Goal: Find specific page/section: Find specific page/section

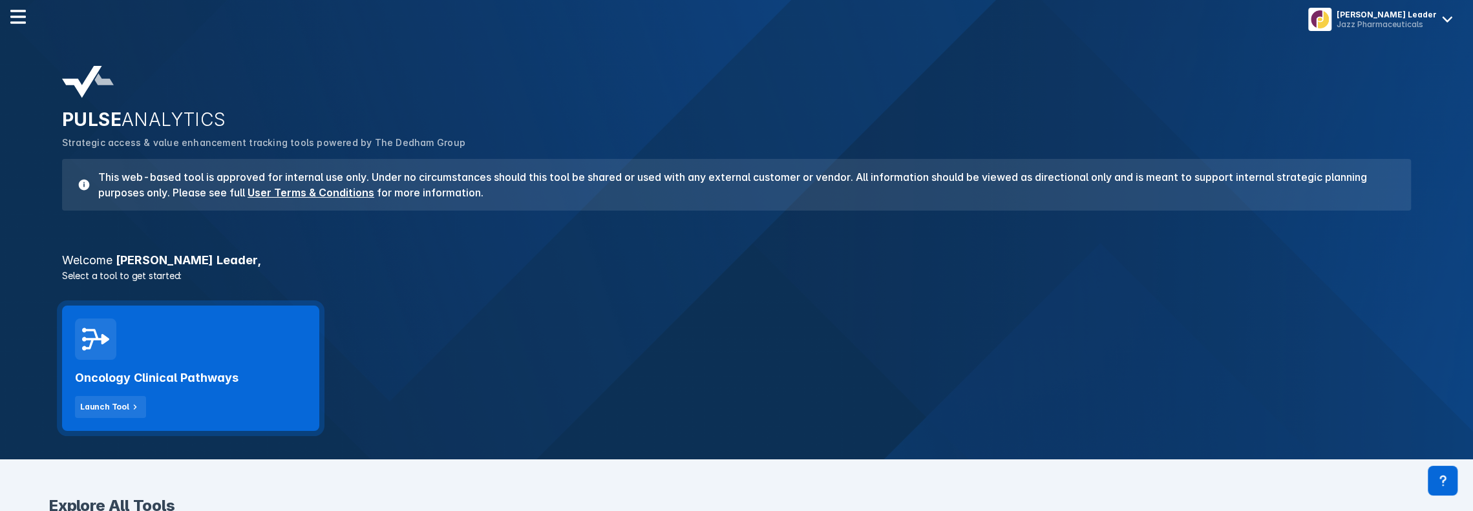
click at [171, 360] on div "Oncology Clinical Pathways Launch Tool" at bounding box center [190, 389] width 231 height 58
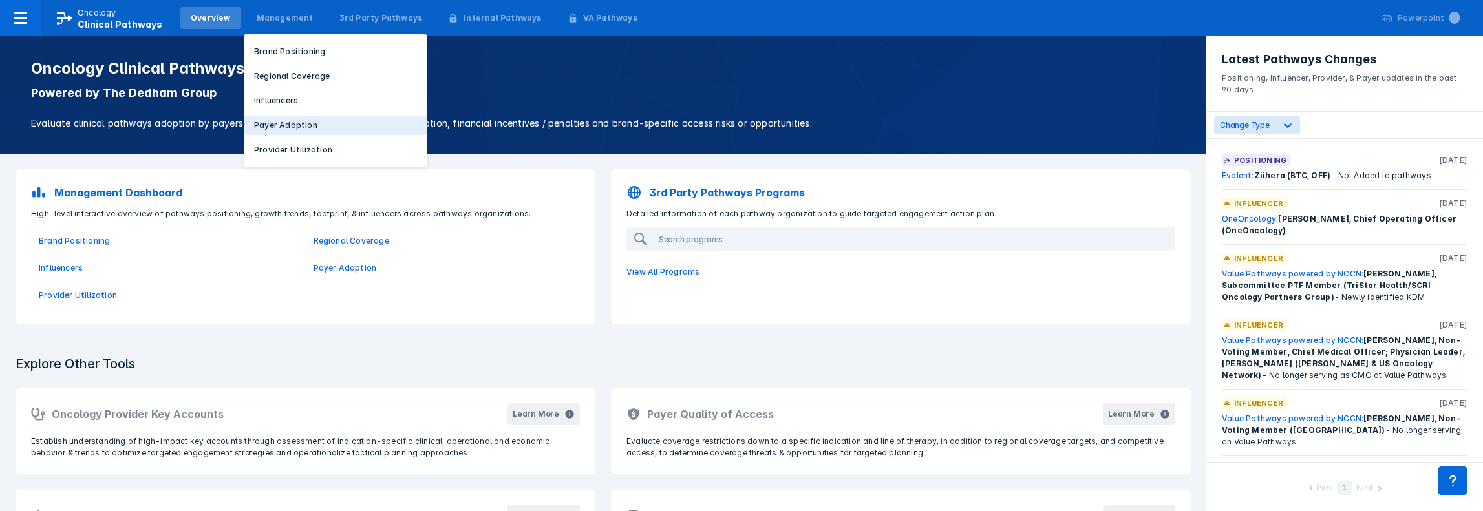
click at [273, 121] on p "Payer Adoption" at bounding box center [285, 126] width 63 height 12
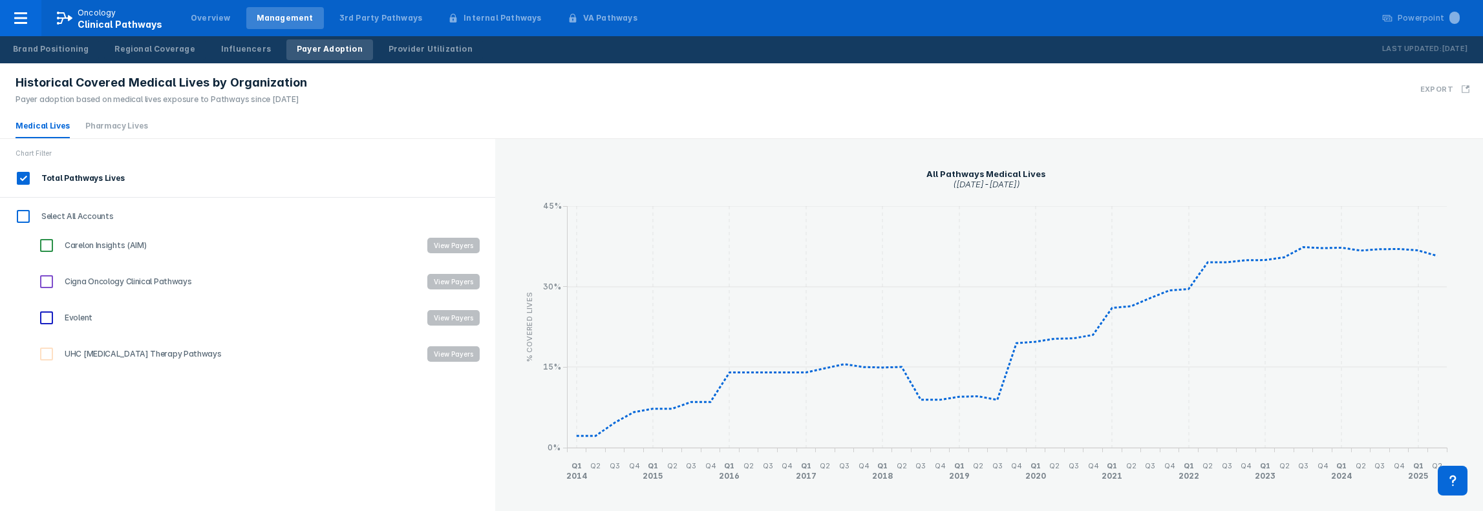
click at [237, 60] on div "Brand Positioning Regional Coverage Influencers Payer Adoption Provider Utiliza…" at bounding box center [242, 49] width 485 height 27
click at [233, 50] on div "Influencers" at bounding box center [246, 49] width 50 height 12
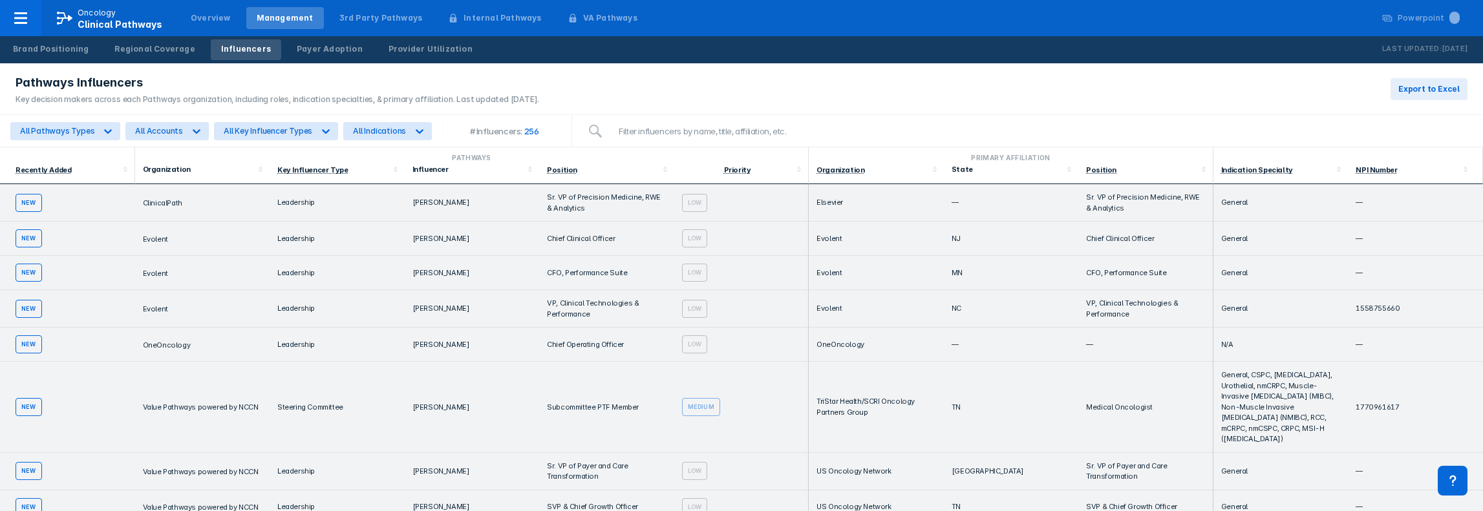
click at [199, 179] on th "Organization" at bounding box center [202, 173] width 135 height 21
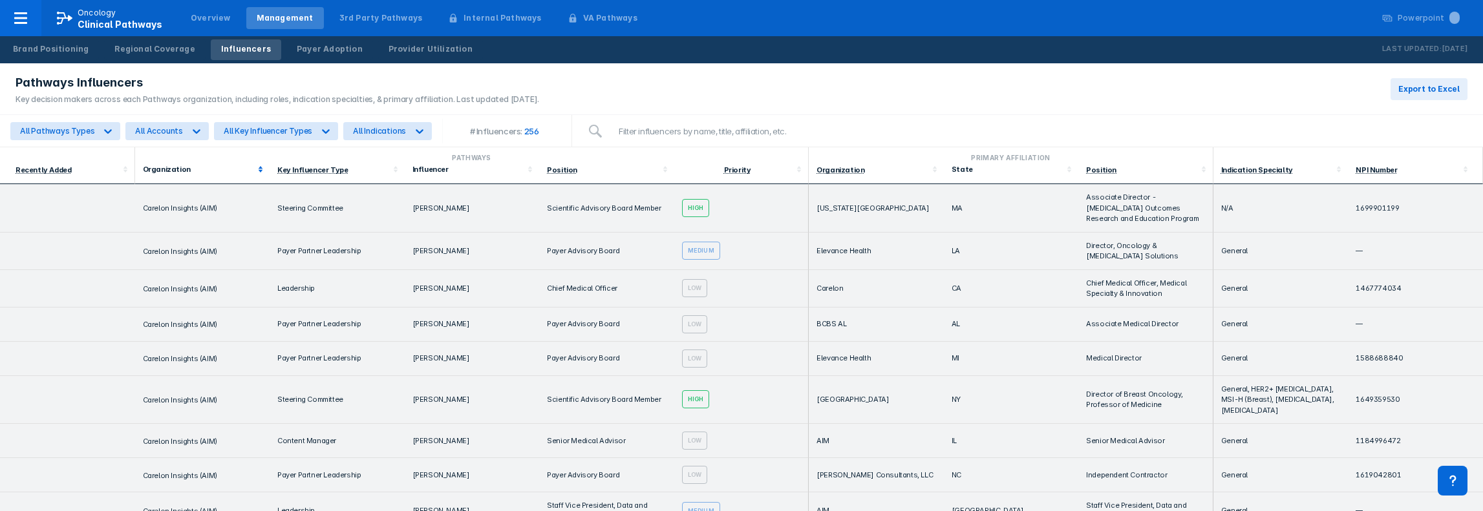
click at [180, 167] on div "Organization" at bounding box center [199, 169] width 112 height 9
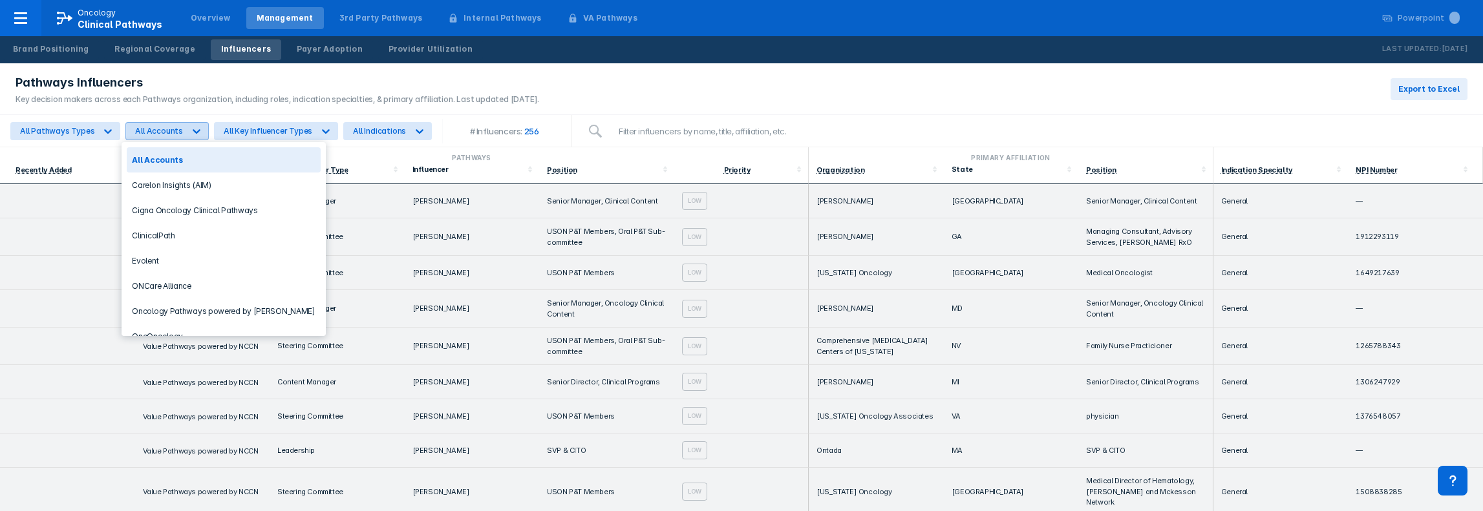
click at [185, 138] on div at bounding box center [196, 131] width 23 height 23
click at [287, 127] on div "All Key Influencer Types" at bounding box center [268, 131] width 89 height 10
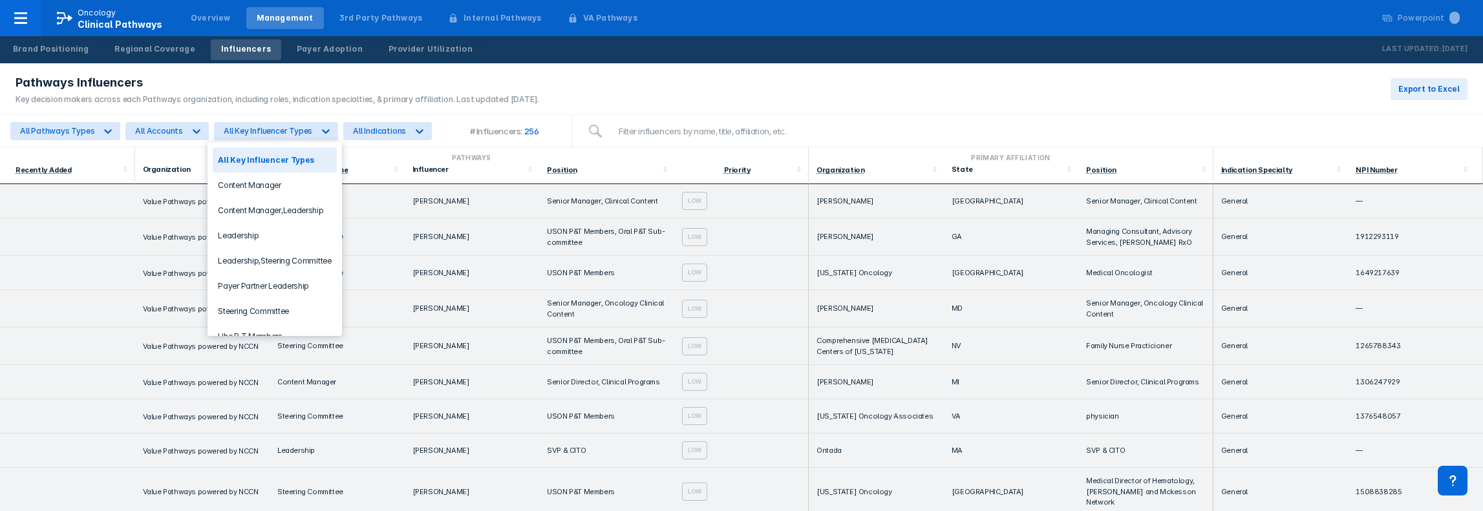
click at [347, 140] on div "All Pathways Types All Accounts 9 results available. Use Up and Down to choose …" at bounding box center [221, 131] width 427 height 25
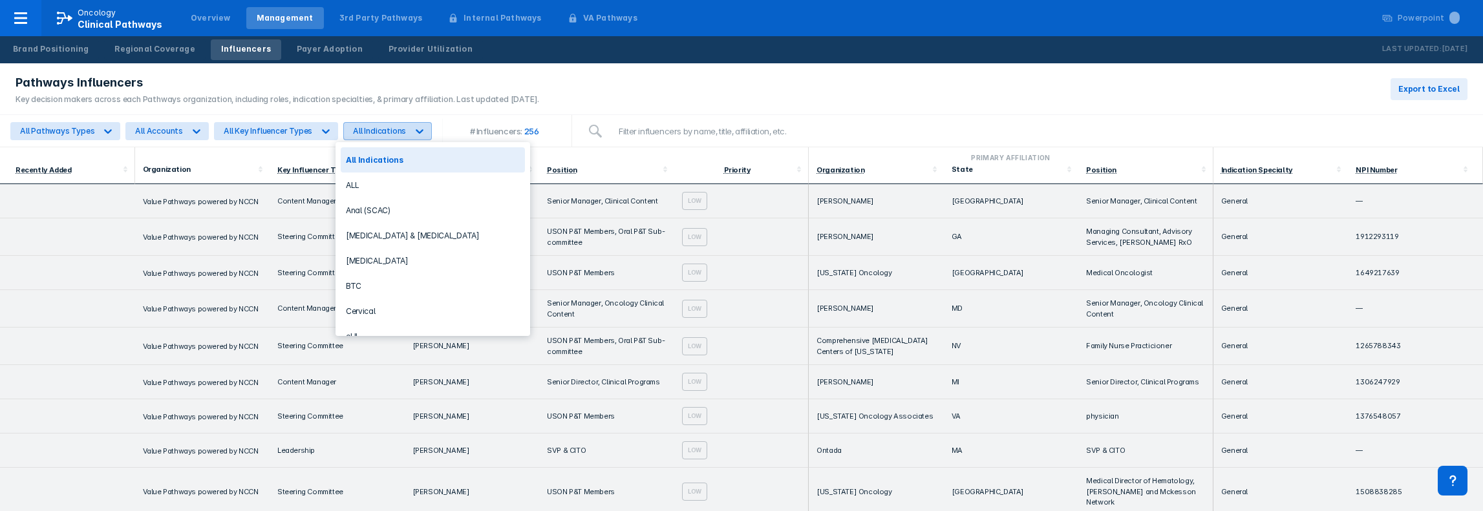
click at [362, 133] on div "All Indications" at bounding box center [379, 131] width 53 height 10
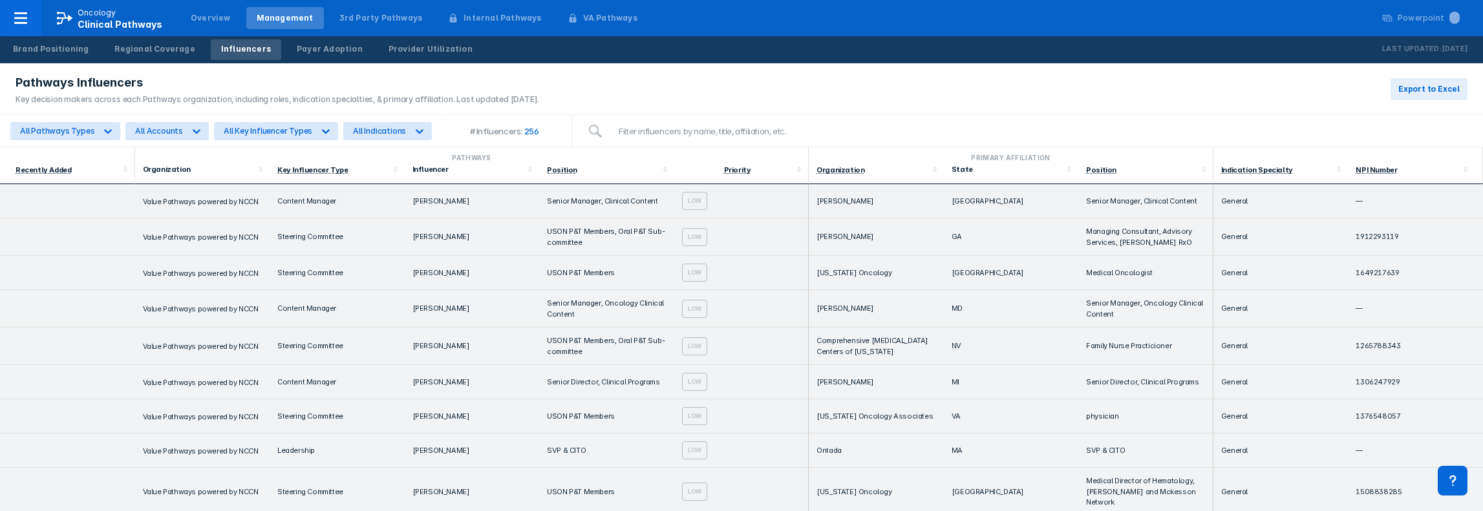
click at [869, 64] on div "Pathways Influencers Key decision makers across each Pathways organization, inc…" at bounding box center [741, 89] width 1483 height 52
click at [321, 51] on div "Payer Adoption" at bounding box center [330, 49] width 66 height 12
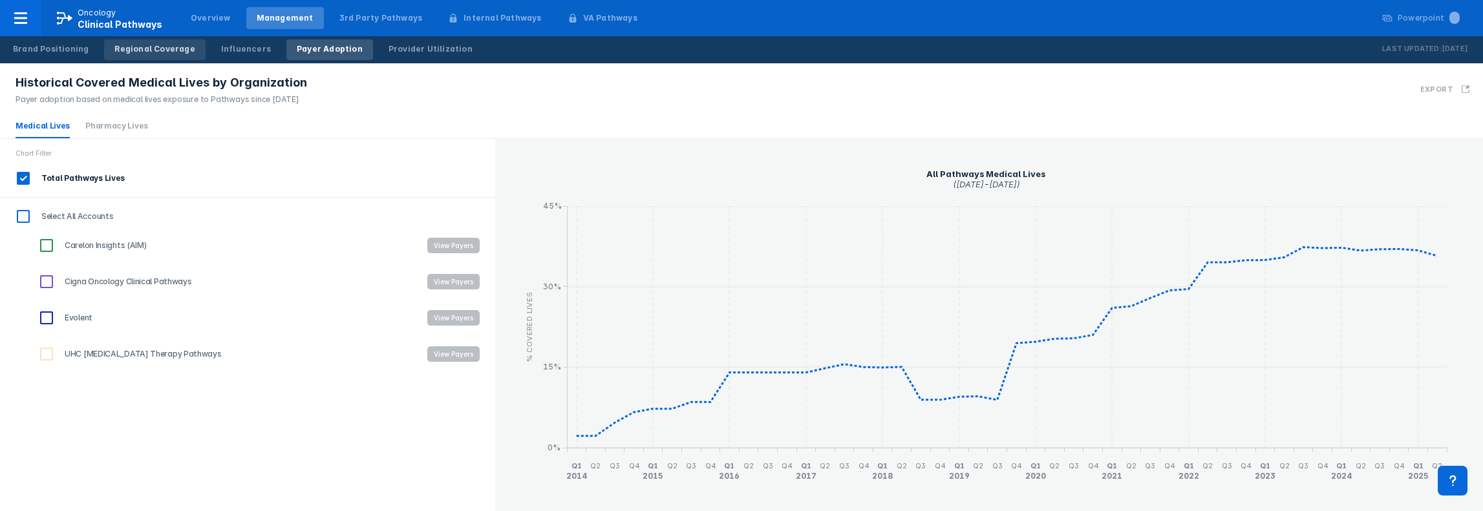
click at [141, 56] on link "Regional Coverage" at bounding box center [154, 49] width 101 height 21
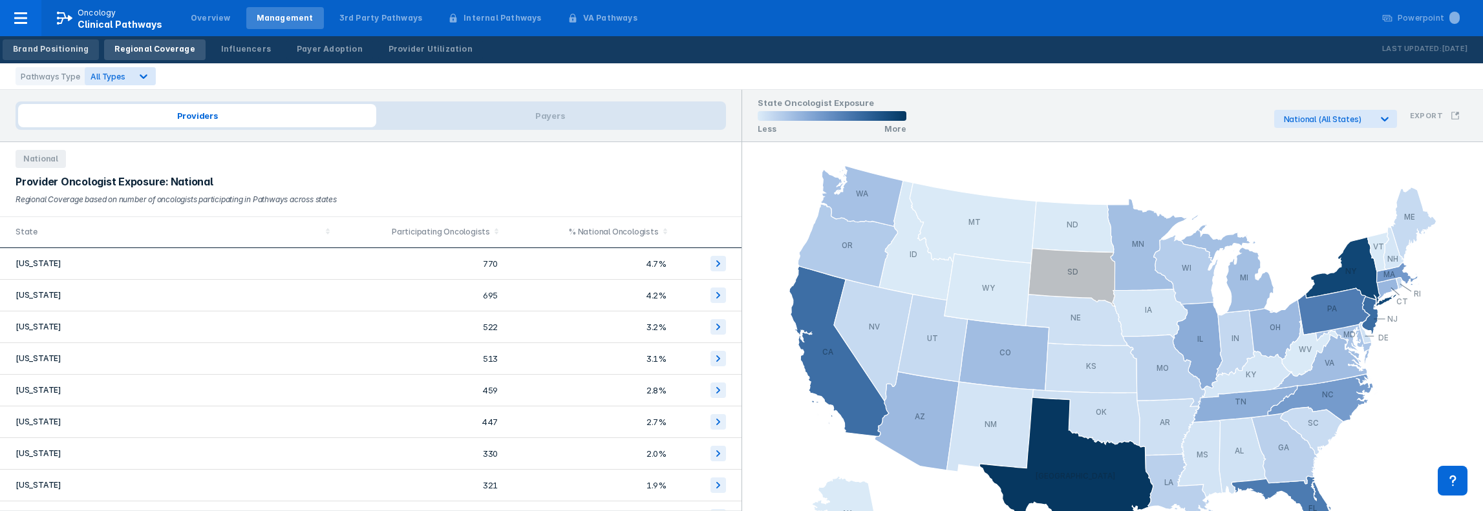
click at [71, 58] on link "Brand Positioning" at bounding box center [51, 49] width 96 height 21
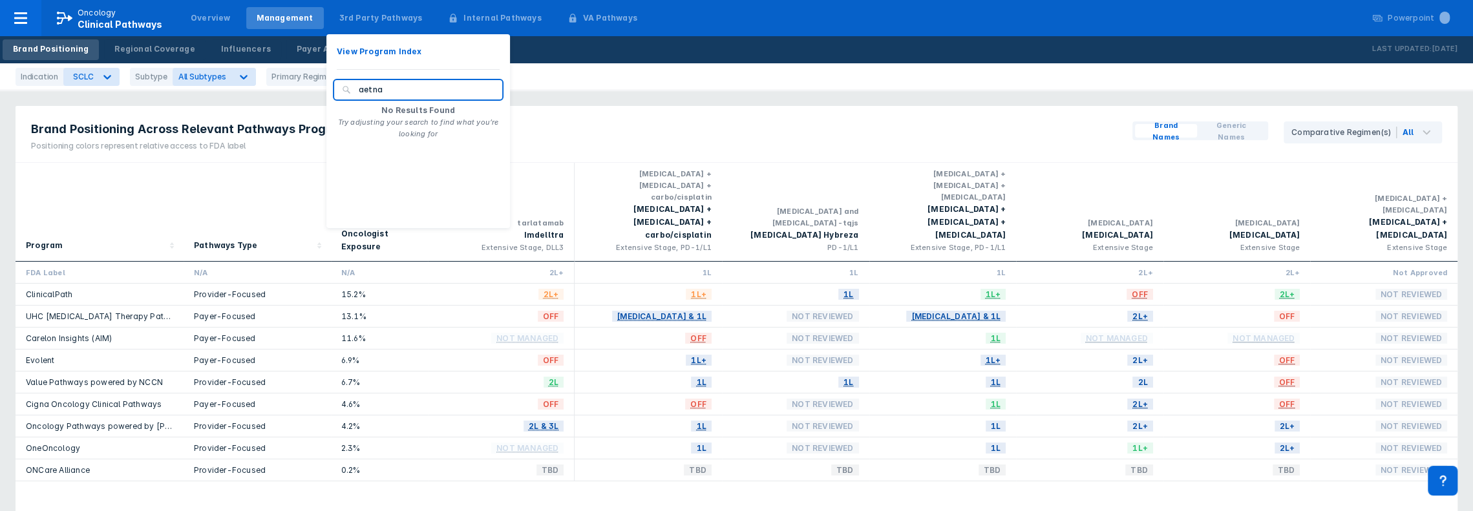
type input "aetna"
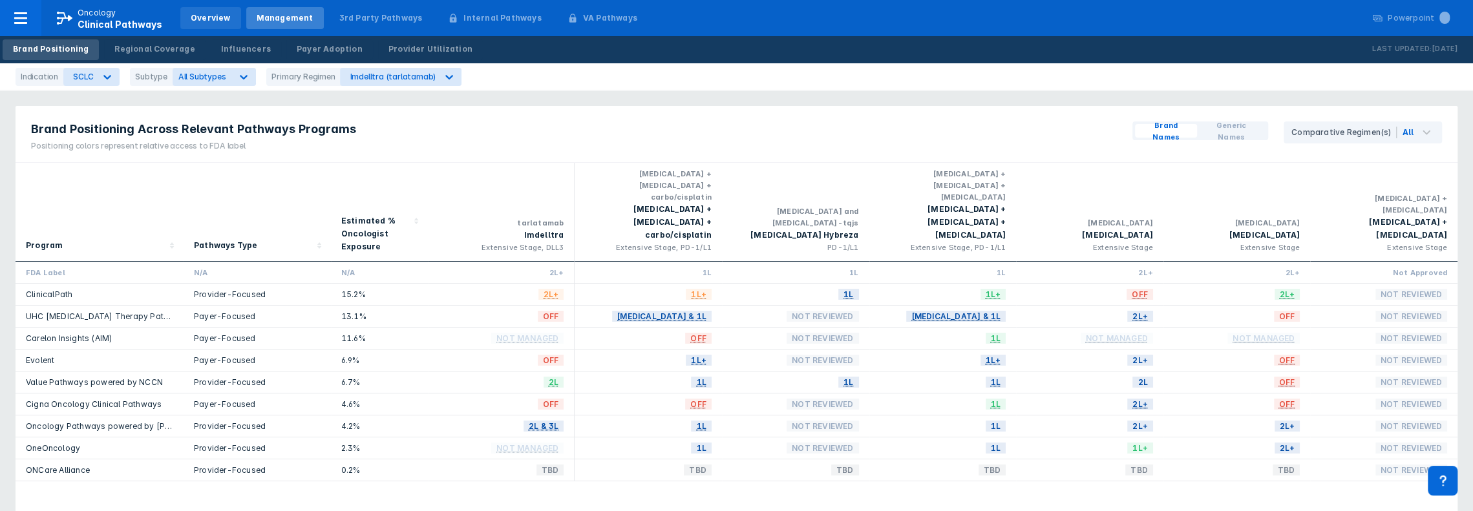
click at [197, 19] on div "Overview" at bounding box center [211, 18] width 40 height 12
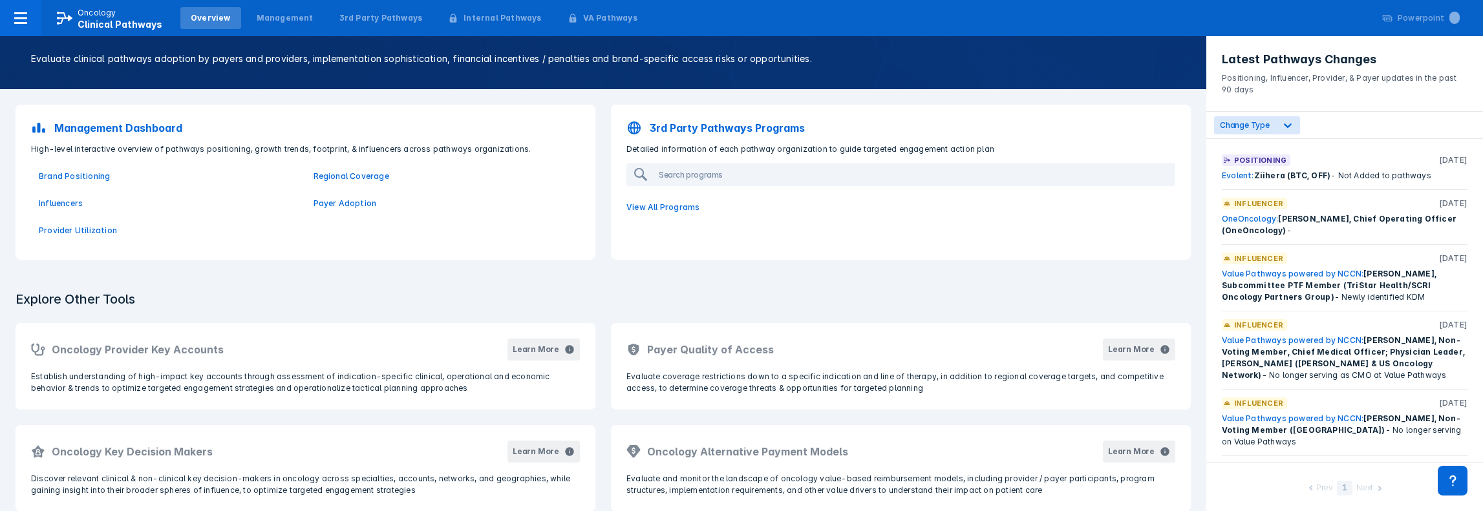
scroll to position [182, 0]
